Goal: Information Seeking & Learning: Learn about a topic

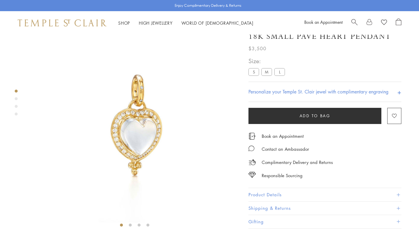
click at [279, 76] on label "L" at bounding box center [279, 71] width 11 height 7
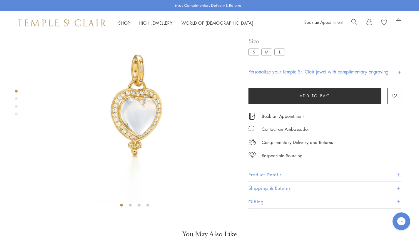
drag, startPoint x: 0, startPoint y: 0, endPoint x: 277, endPoint y: 83, distance: 289.1
click at [277, 56] on label "L" at bounding box center [279, 51] width 11 height 7
click at [281, 182] on button "Product Details" at bounding box center [324, 174] width 153 height 13
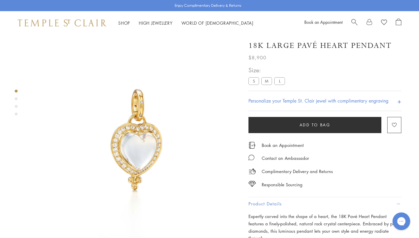
click at [264, 83] on label "M" at bounding box center [266, 80] width 11 height 7
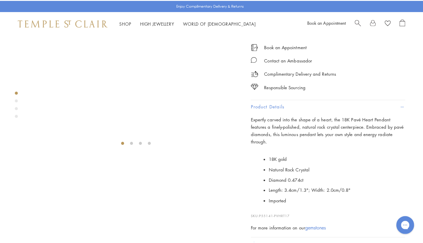
scroll to position [117, 0]
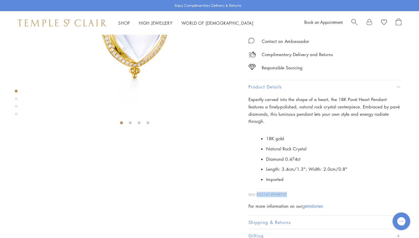
drag, startPoint x: 291, startPoint y: 197, endPoint x: 254, endPoint y: 193, distance: 37.6
click at [254, 193] on p "SKU: P55141-PVHRT17" at bounding box center [324, 191] width 153 height 11
click at [305, 197] on p "SKU: P55141-PVHRT17" at bounding box center [324, 191] width 153 height 11
drag, startPoint x: 293, startPoint y: 194, endPoint x: 258, endPoint y: 194, distance: 35.3
click at [258, 194] on p "SKU: P55141-PVHRT17" at bounding box center [324, 191] width 153 height 11
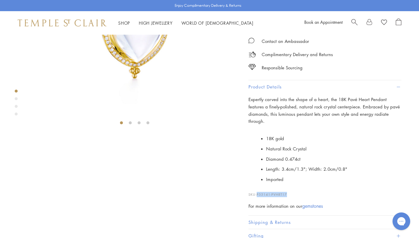
copy span "P55141-PVHRT17"
click at [356, 24] on link "Search" at bounding box center [354, 23] width 6 height 9
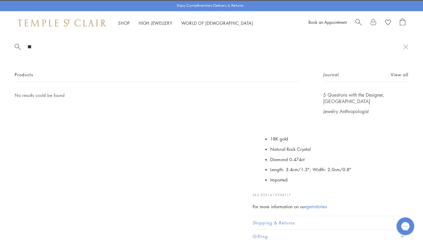
type input "*"
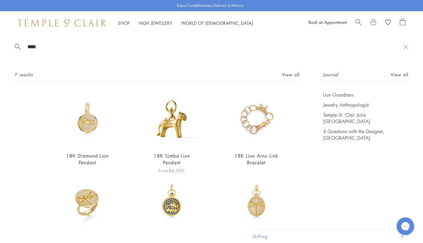
type input "****"
click at [161, 138] on img at bounding box center [171, 118] width 55 height 55
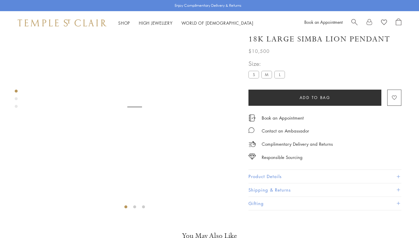
scroll to position [35, 0]
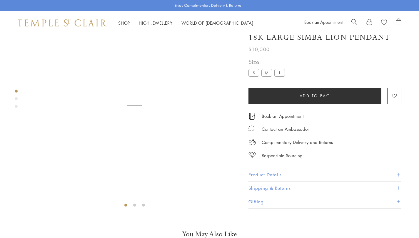
click at [250, 77] on label "S" at bounding box center [253, 72] width 11 height 7
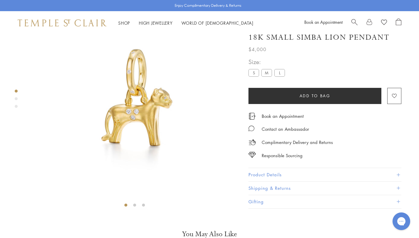
click at [280, 182] on button "Product Details" at bounding box center [324, 174] width 153 height 13
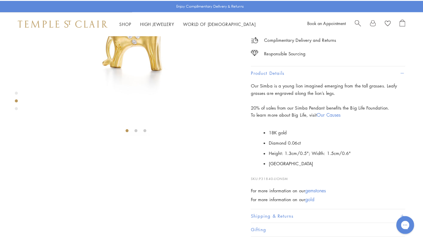
scroll to position [176, 0]
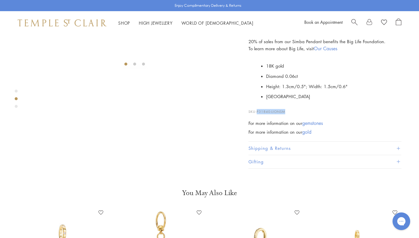
drag, startPoint x: 286, startPoint y: 186, endPoint x: 258, endPoint y: 185, distance: 28.5
click at [258, 114] on p "SKU: P31840-LIONSM" at bounding box center [324, 108] width 153 height 11
copy span "P31840-LIONSM"
click at [356, 22] on span "Search" at bounding box center [354, 22] width 6 height 6
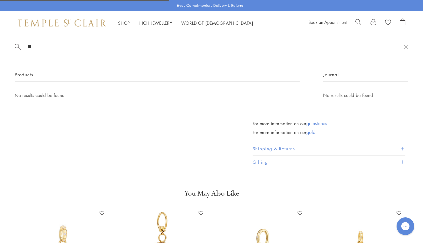
type input "*"
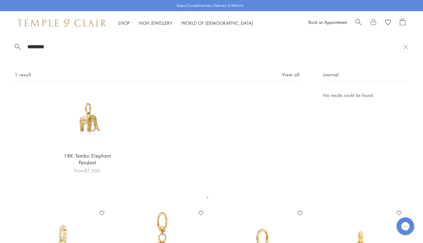
type input "********"
click at [93, 128] on img at bounding box center [87, 118] width 55 height 55
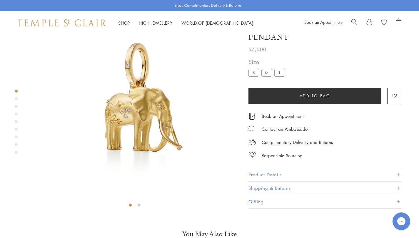
click at [261, 182] on button "Product Details" at bounding box center [324, 174] width 153 height 13
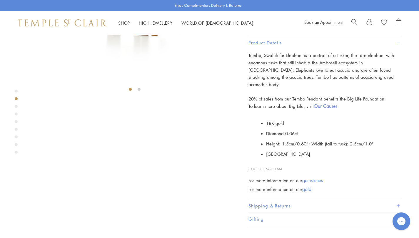
scroll to position [152, 0]
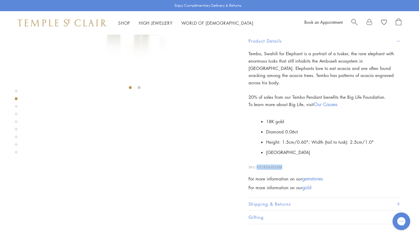
drag, startPoint x: 290, startPoint y: 196, endPoint x: 257, endPoint y: 195, distance: 32.9
click at [257, 170] on p "SKU: P31856-ELESM" at bounding box center [324, 164] width 153 height 11
click at [309, 158] on li "[GEOGRAPHIC_DATA]" at bounding box center [333, 152] width 135 height 10
drag, startPoint x: 258, startPoint y: 195, endPoint x: 281, endPoint y: 195, distance: 22.9
click at [281, 169] on span "P31856-ELESM" at bounding box center [270, 167] width 26 height 4
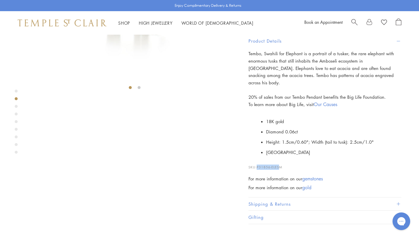
copy span "P31856-ELES"
